Goal: Transaction & Acquisition: Purchase product/service

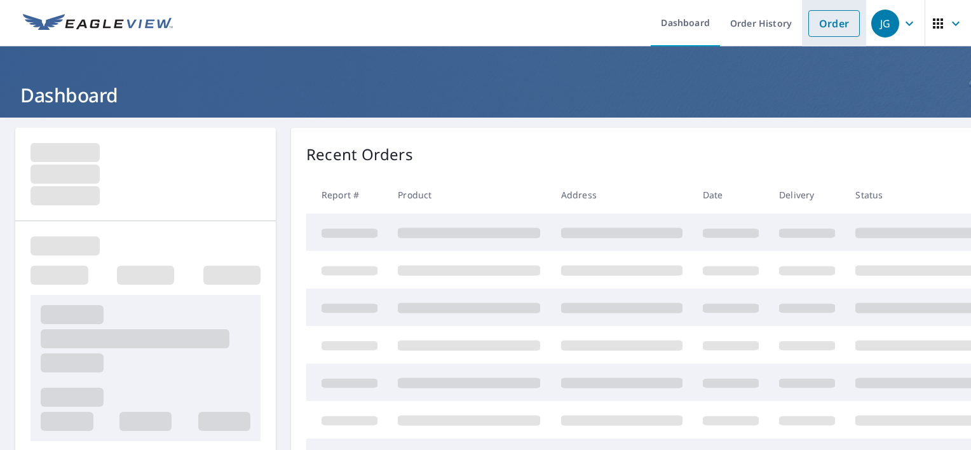
click at [820, 22] on link "Order" at bounding box center [833, 23] width 51 height 27
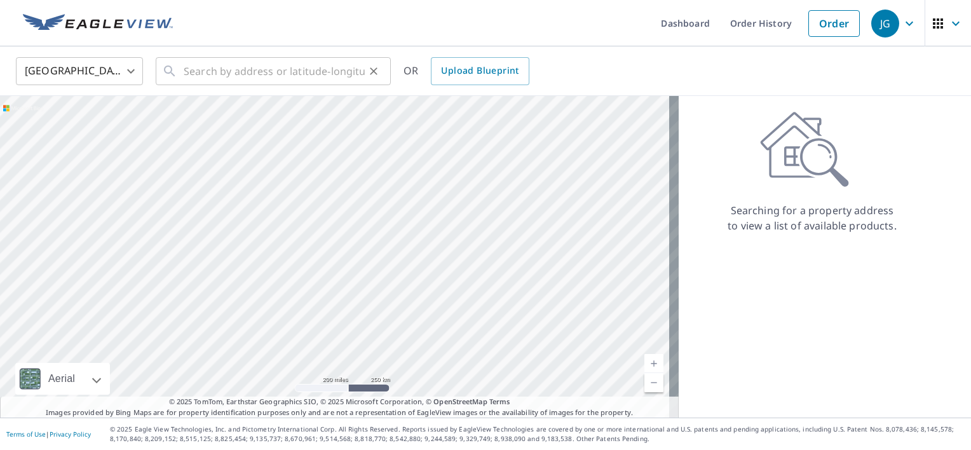
click at [181, 69] on div "​" at bounding box center [273, 71] width 235 height 28
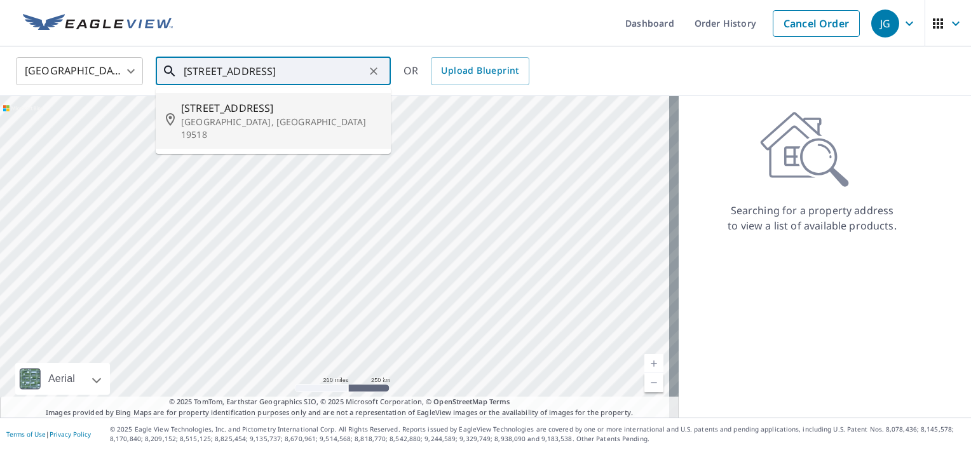
click at [213, 108] on span "[STREET_ADDRESS]" at bounding box center [280, 107] width 199 height 15
type input "[STREET_ADDRESS]"
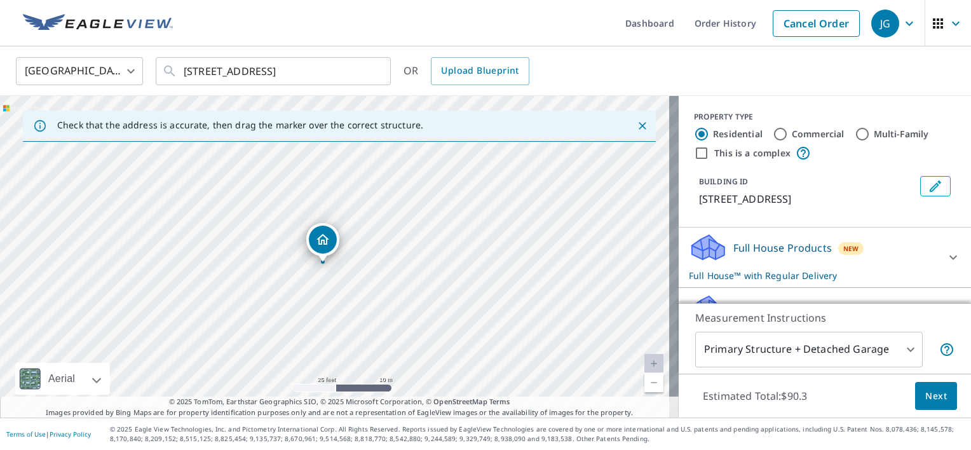
drag, startPoint x: 312, startPoint y: 262, endPoint x: 321, endPoint y: 241, distance: 23.0
drag, startPoint x: 335, startPoint y: 228, endPoint x: 331, endPoint y: 208, distance: 20.1
click at [331, 208] on div "[STREET_ADDRESS]" at bounding box center [339, 256] width 678 height 321
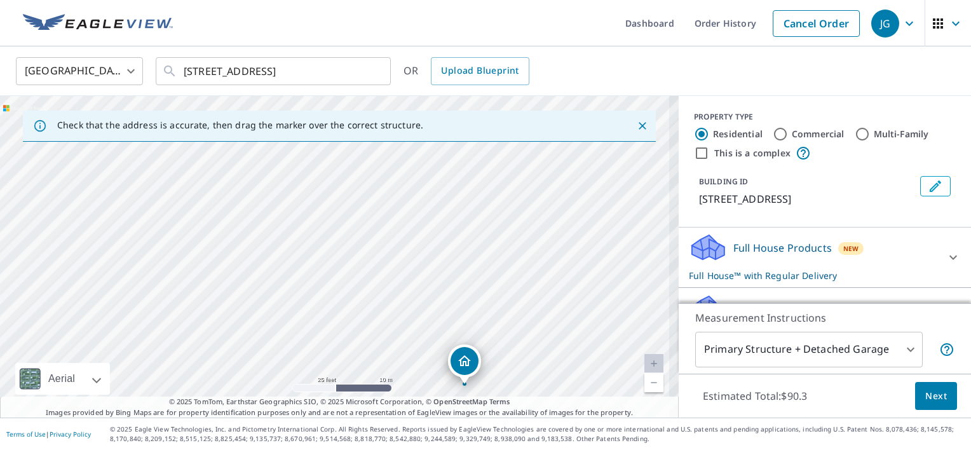
drag, startPoint x: 337, startPoint y: 274, endPoint x: 308, endPoint y: 183, distance: 96.0
click at [308, 183] on div "[STREET_ADDRESS]" at bounding box center [339, 256] width 678 height 321
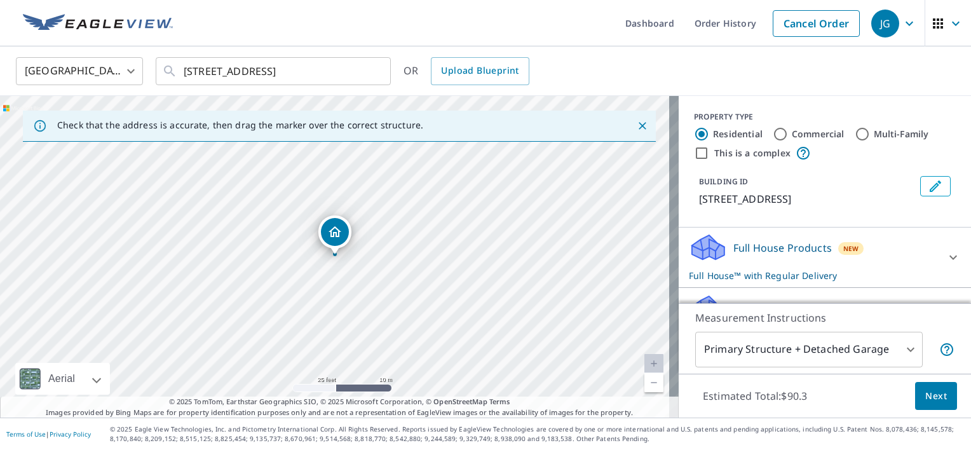
click at [692, 260] on icon at bounding box center [708, 252] width 32 height 15
click at [695, 251] on icon at bounding box center [708, 243] width 32 height 16
click at [733, 255] on p "Full House Products" at bounding box center [782, 247] width 98 height 15
click at [693, 251] on icon at bounding box center [706, 243] width 28 height 16
click at [698, 251] on icon at bounding box center [706, 243] width 28 height 16
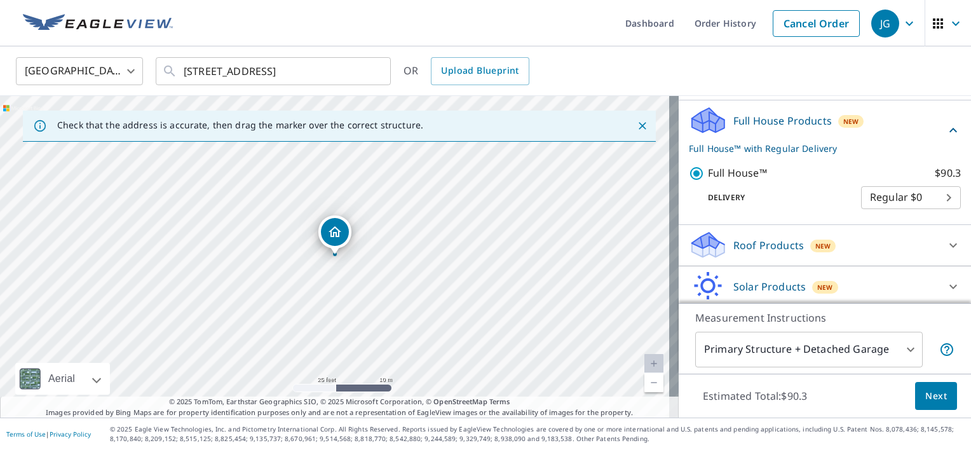
scroll to position [64, 0]
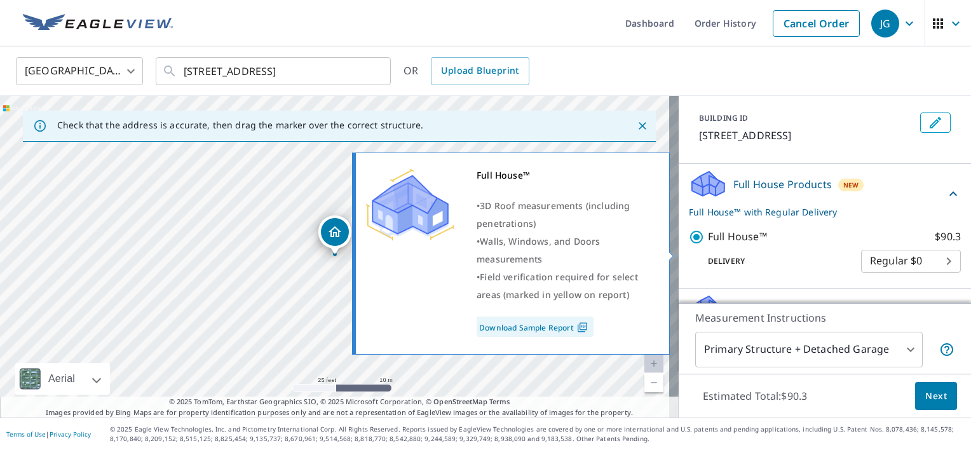
click at [689, 245] on input "Full House™ $90.3" at bounding box center [698, 236] width 19 height 15
checkbox input "false"
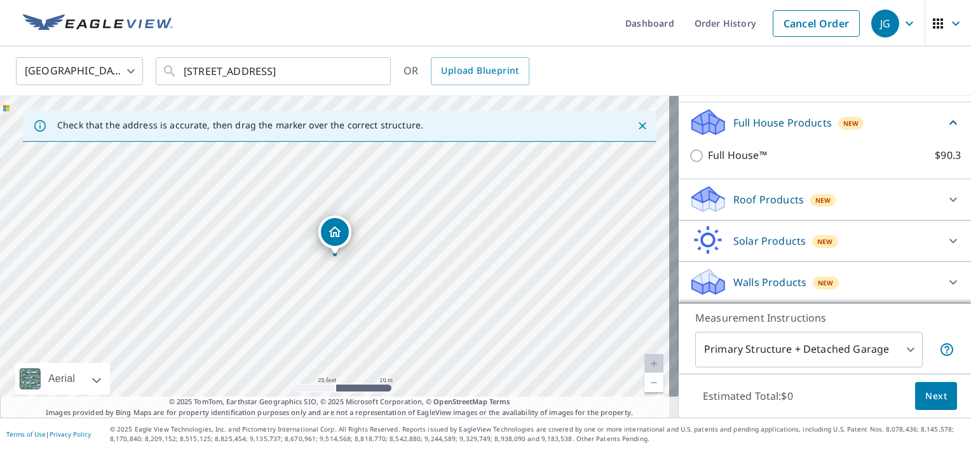
click at [694, 191] on icon at bounding box center [708, 195] width 32 height 16
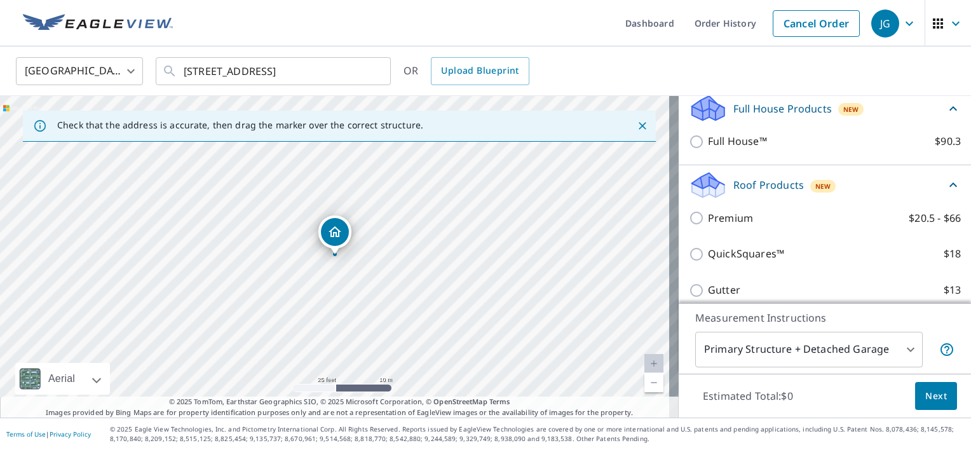
scroll to position [139, 0]
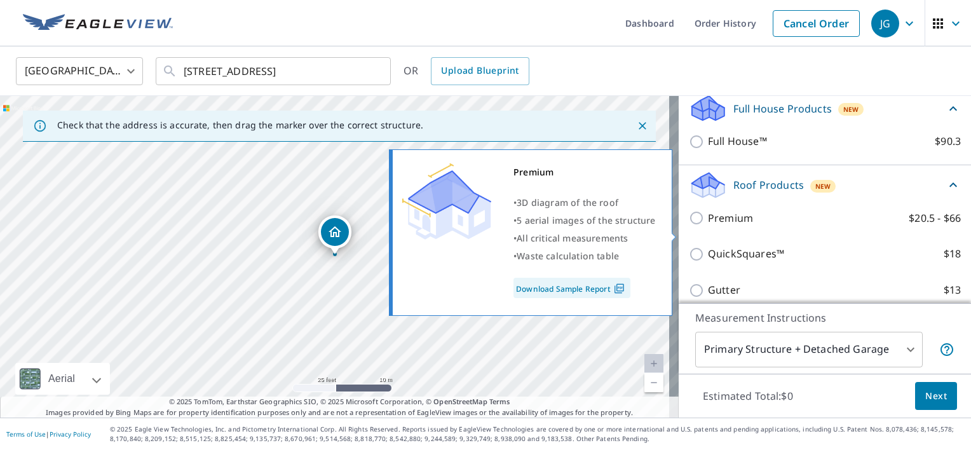
click at [691, 225] on input "Premium $20.5 - $66" at bounding box center [698, 217] width 19 height 15
checkbox input "true"
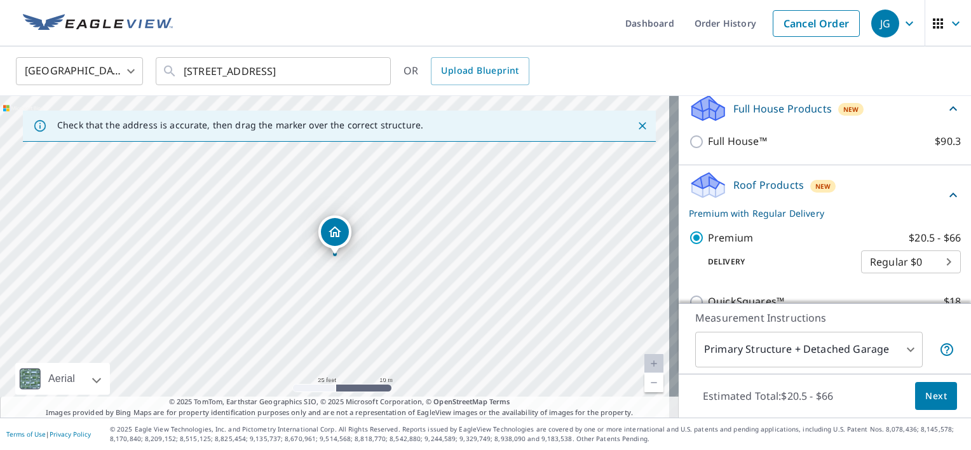
click at [925, 394] on span "Next" at bounding box center [936, 396] width 22 height 16
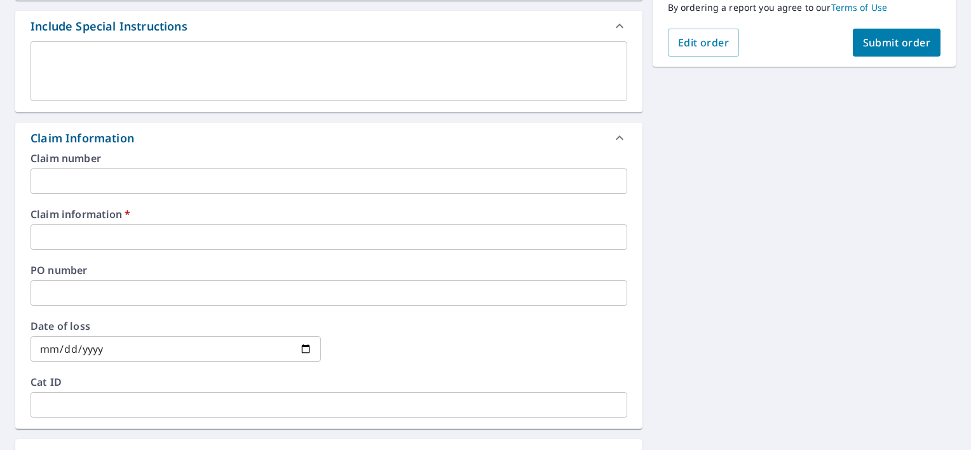
scroll to position [445, 0]
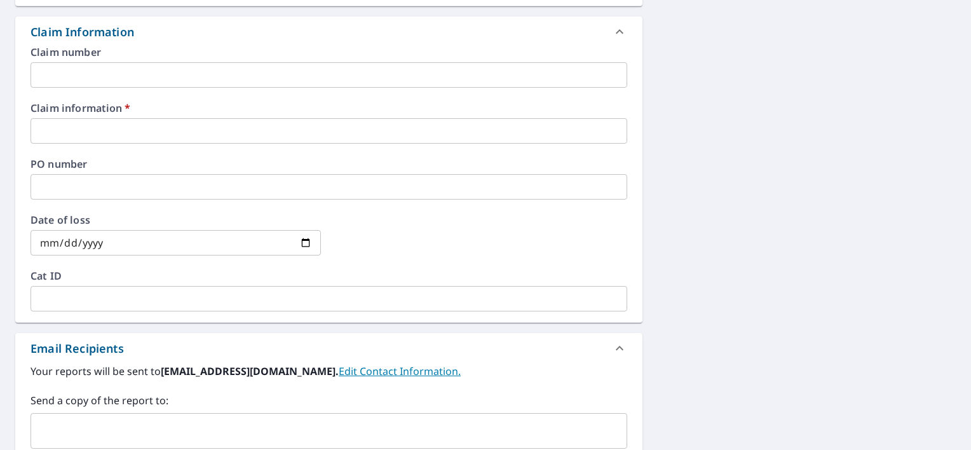
click at [47, 129] on input "text" at bounding box center [328, 130] width 596 height 25
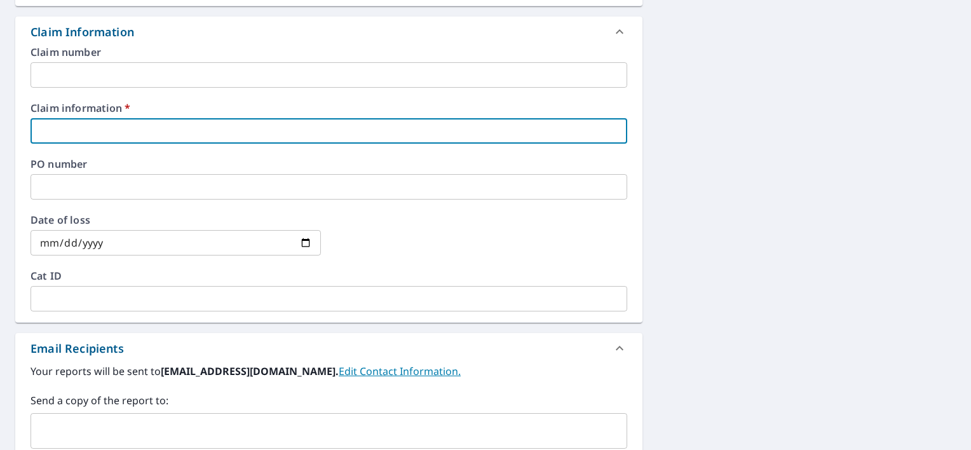
type input "Reroof"
checkbox input "true"
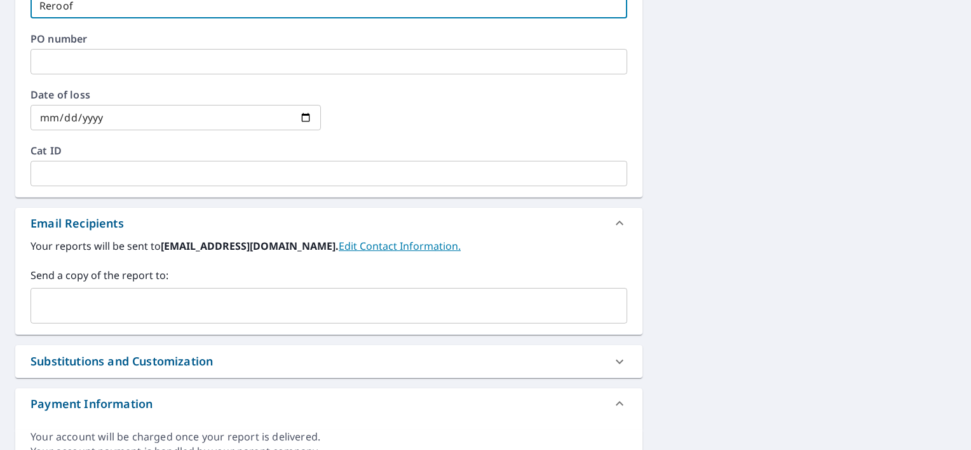
scroll to position [631, 0]
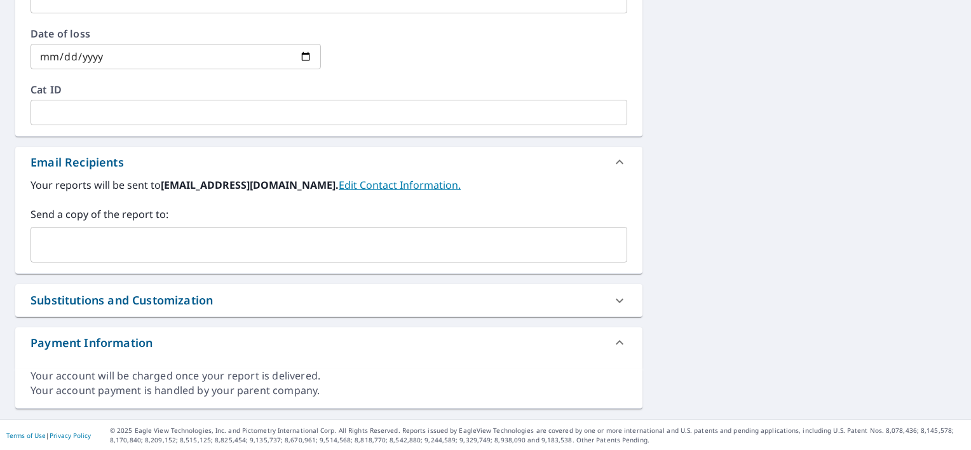
click at [59, 241] on input "text" at bounding box center [319, 244] width 566 height 24
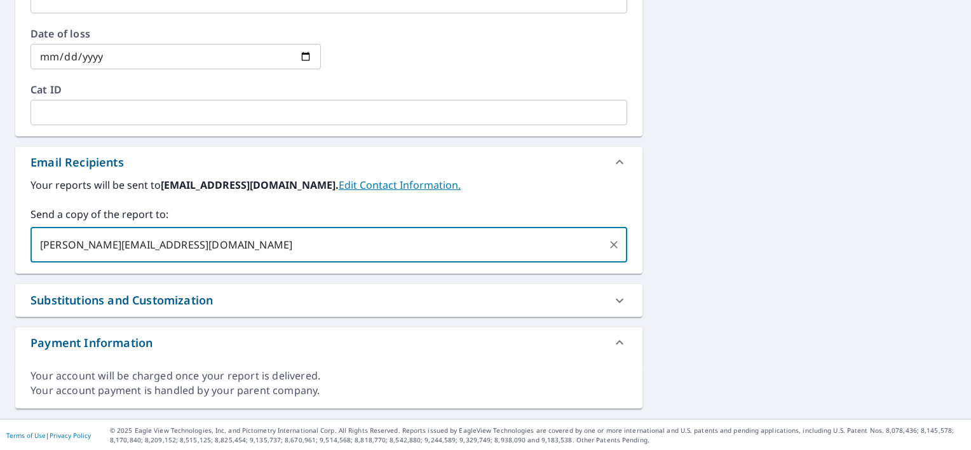
type input "[PERSON_NAME][EMAIL_ADDRESS][DOMAIN_NAME]"
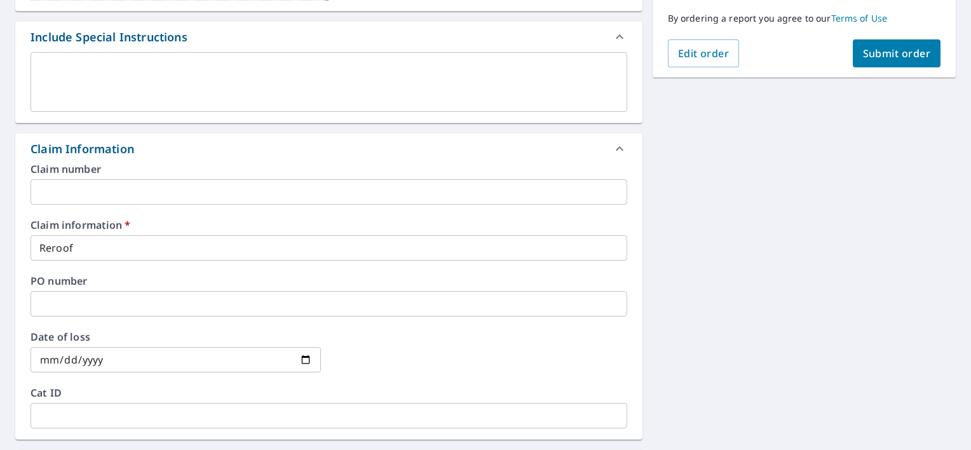
scroll to position [250, 0]
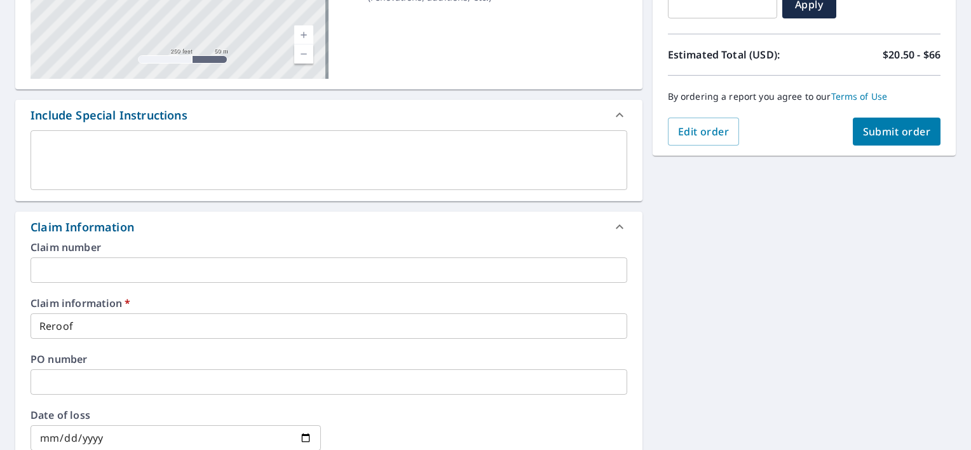
click at [863, 135] on span "Submit order" at bounding box center [897, 131] width 68 height 14
checkbox input "true"
